Goal: Information Seeking & Learning: Learn about a topic

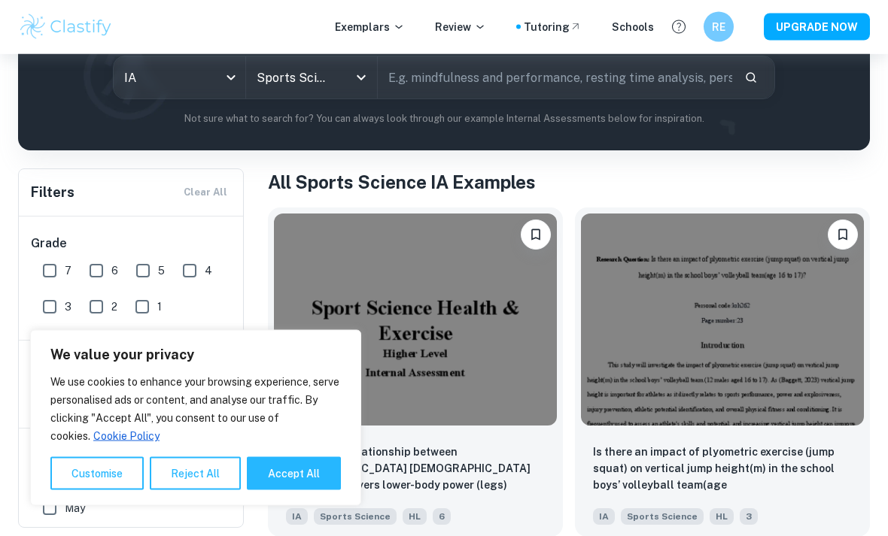
click at [715, 73] on input "text" at bounding box center [555, 78] width 354 height 42
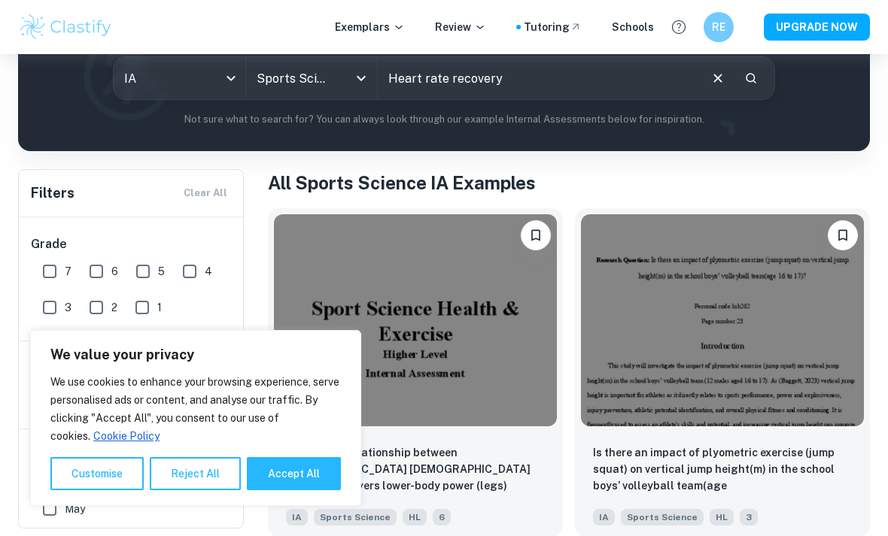
type input "Heart rate recovery"
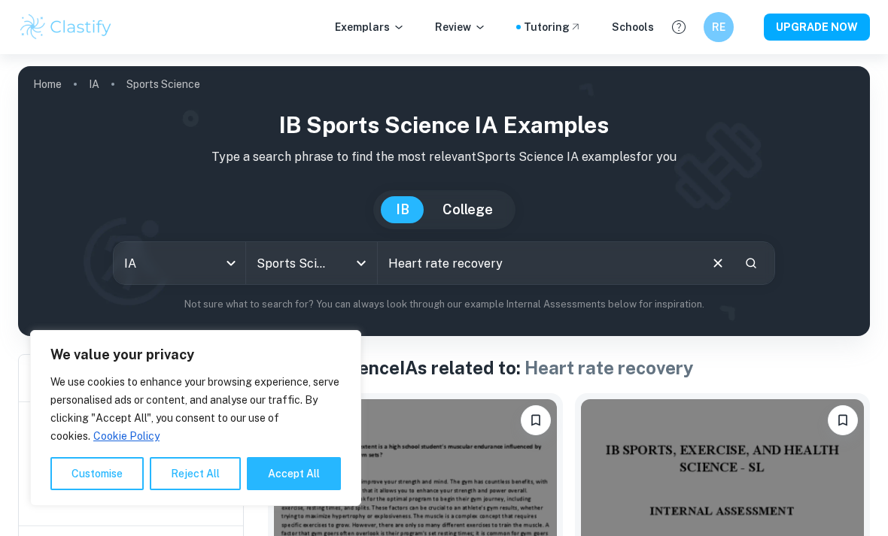
click at [279, 490] on button "Accept All" at bounding box center [294, 473] width 94 height 33
checkbox input "true"
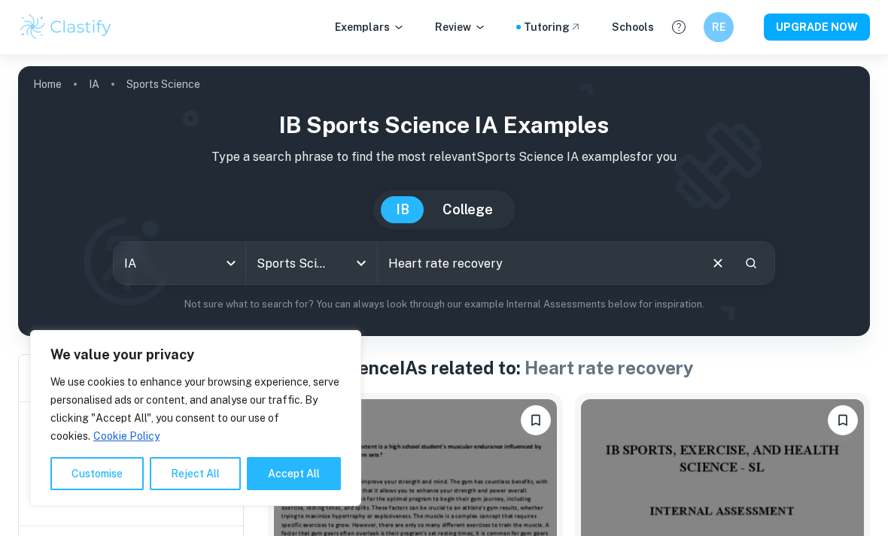
checkbox input "true"
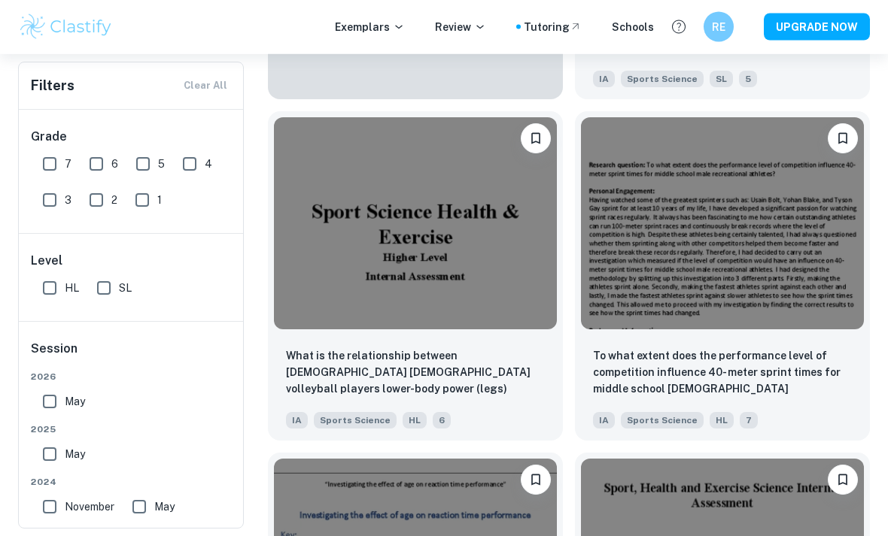
scroll to position [1648, 0]
click at [528, 342] on div "What is the relationship between [DEMOGRAPHIC_DATA] [DEMOGRAPHIC_DATA] volleyba…" at bounding box center [415, 388] width 295 height 105
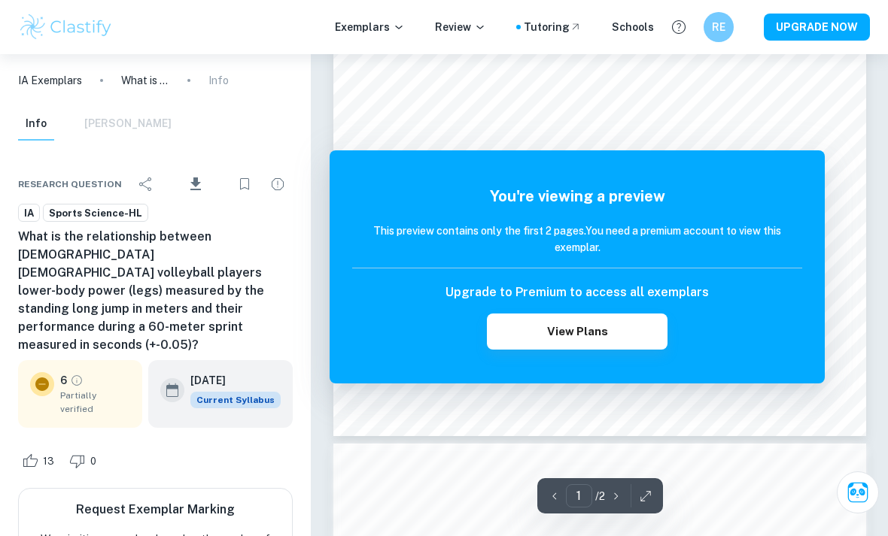
scroll to position [260, 0]
